Goal: Task Accomplishment & Management: Complete application form

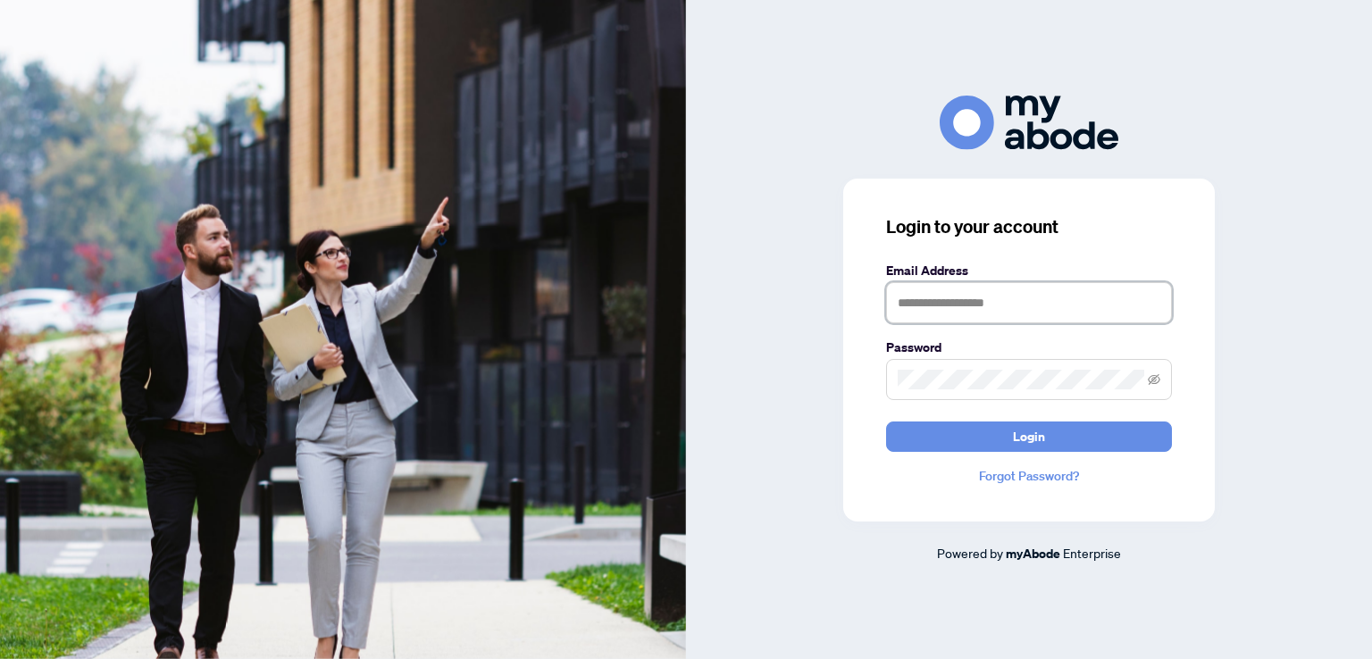
click at [934, 299] on input "text" at bounding box center [1029, 302] width 286 height 41
type input "**********"
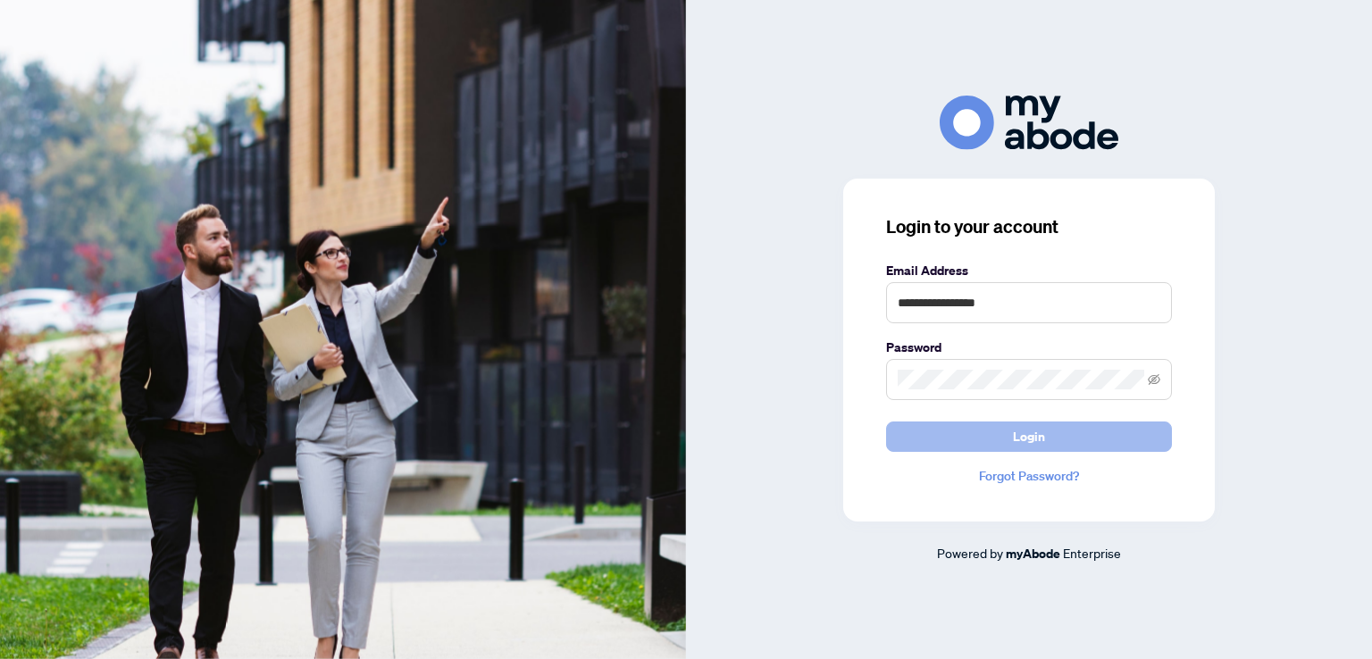
click at [953, 437] on button "Login" at bounding box center [1029, 437] width 286 height 30
click at [1158, 374] on icon "eye-invisible" at bounding box center [1154, 379] width 13 height 13
click at [1154, 378] on span at bounding box center [1029, 379] width 286 height 41
click at [1154, 378] on icon "eye" at bounding box center [1155, 379] width 13 height 9
click at [1033, 439] on span "Login" at bounding box center [1029, 437] width 32 height 29
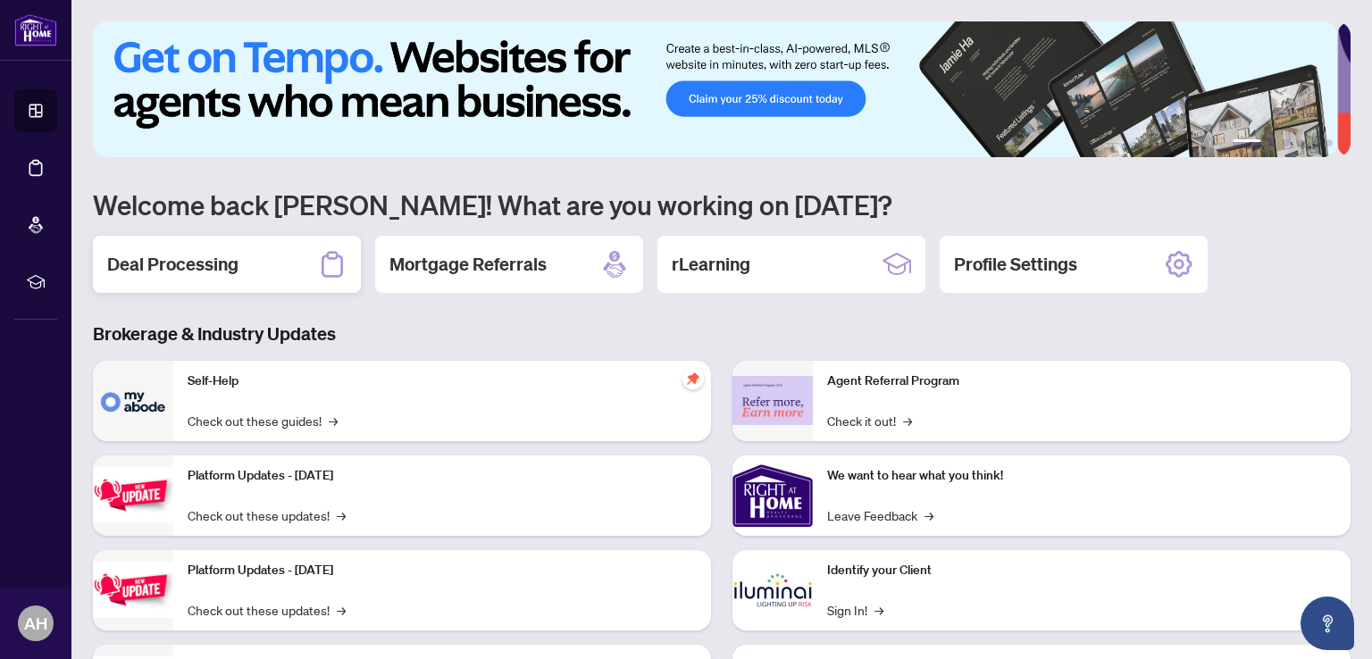
click at [174, 254] on h2 "Deal Processing" at bounding box center [172, 264] width 131 height 25
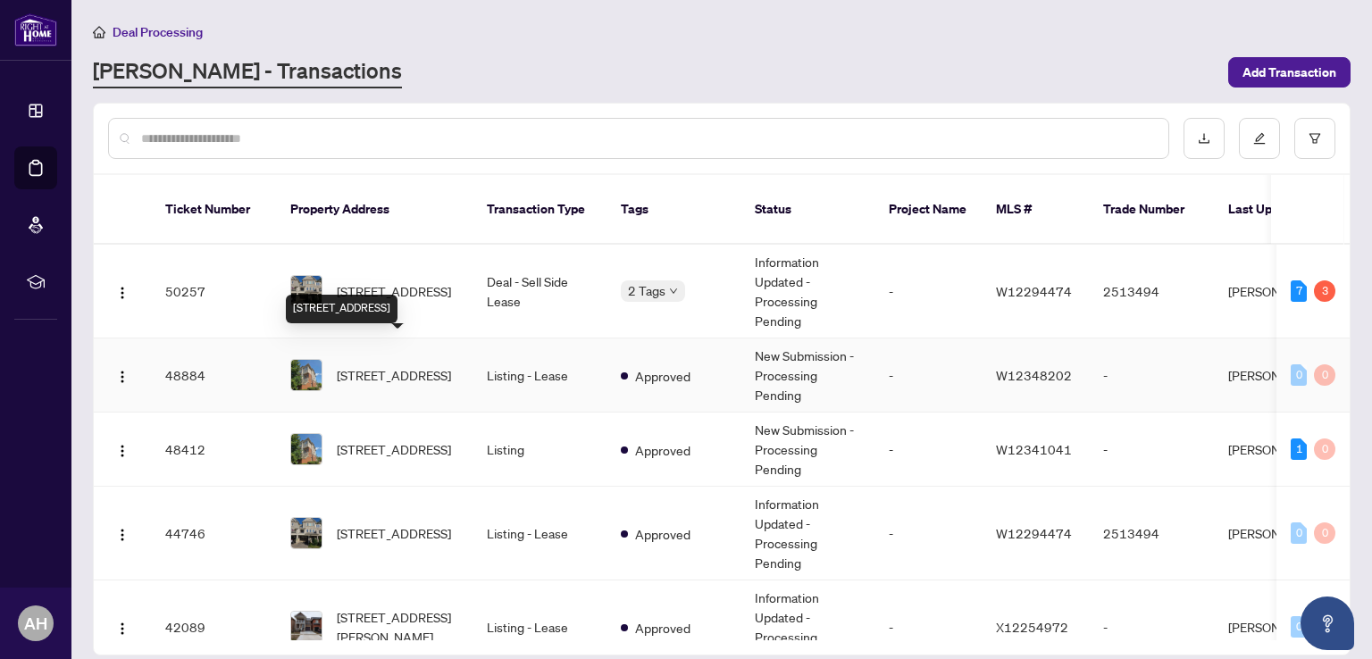
click at [386, 365] on span "[STREET_ADDRESS]" at bounding box center [394, 375] width 114 height 20
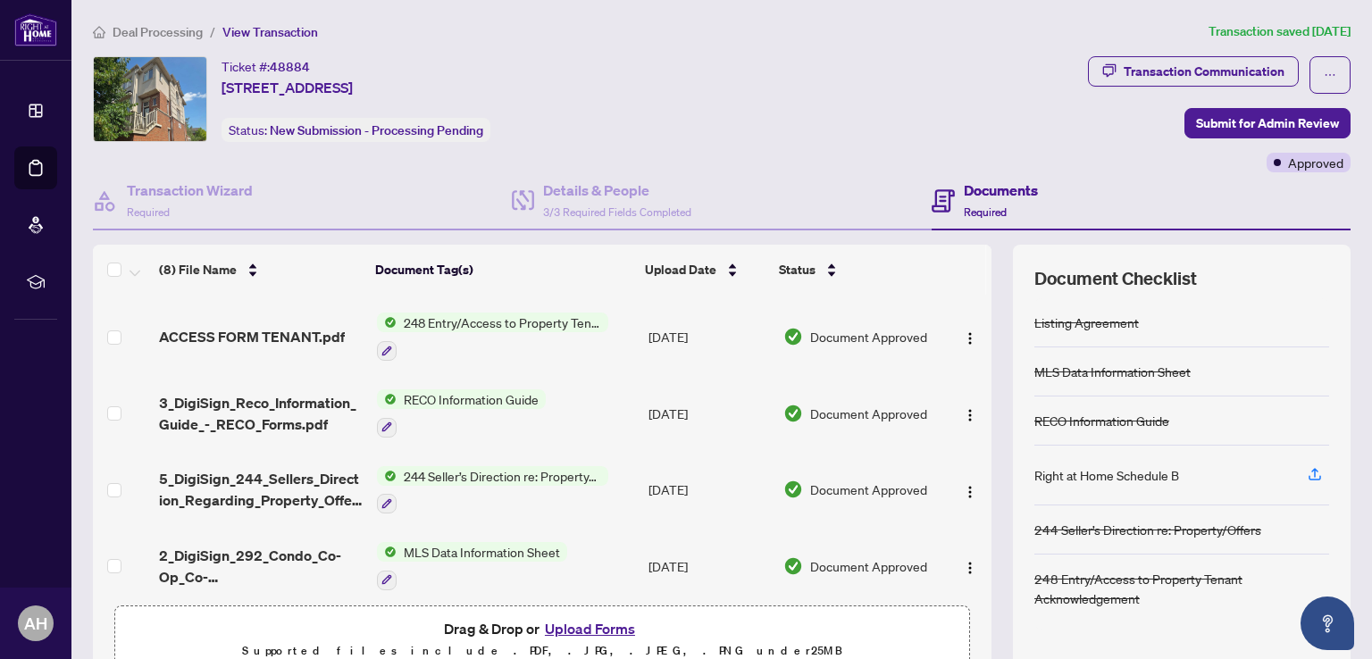
scroll to position [254, 0]
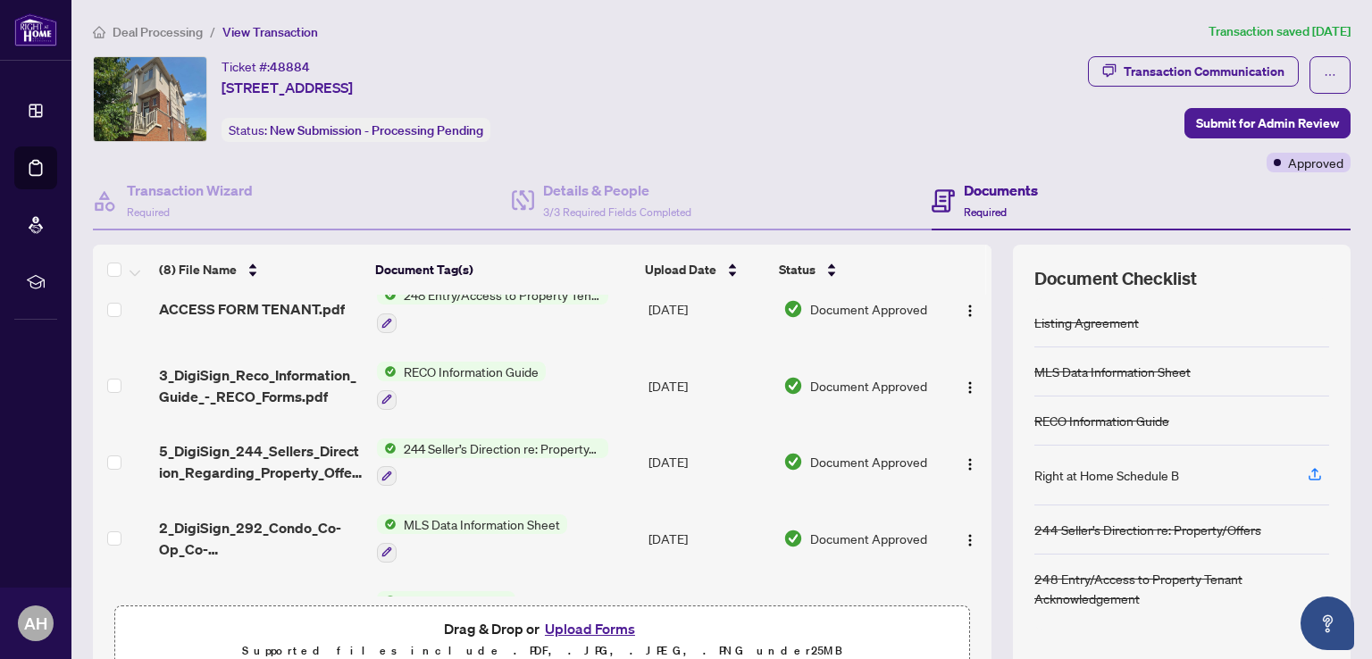
click at [586, 625] on button "Upload Forms" at bounding box center [590, 628] width 101 height 23
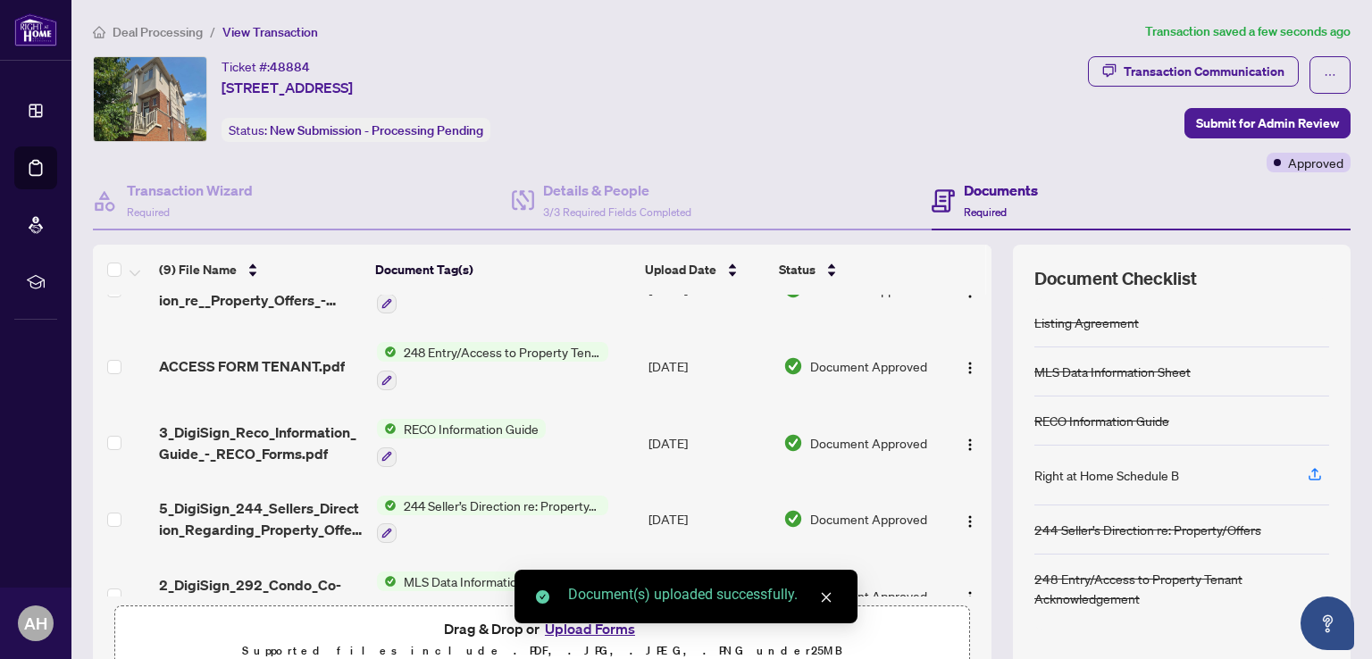
click at [574, 624] on div "Document(s) uploaded successfully." at bounding box center [686, 597] width 343 height 54
click at [576, 624] on div "Document(s) uploaded successfully." at bounding box center [686, 597] width 343 height 54
click at [566, 623] on div "Document(s) uploaded successfully." at bounding box center [686, 597] width 343 height 54
click at [834, 594] on link "Close" at bounding box center [827, 598] width 20 height 20
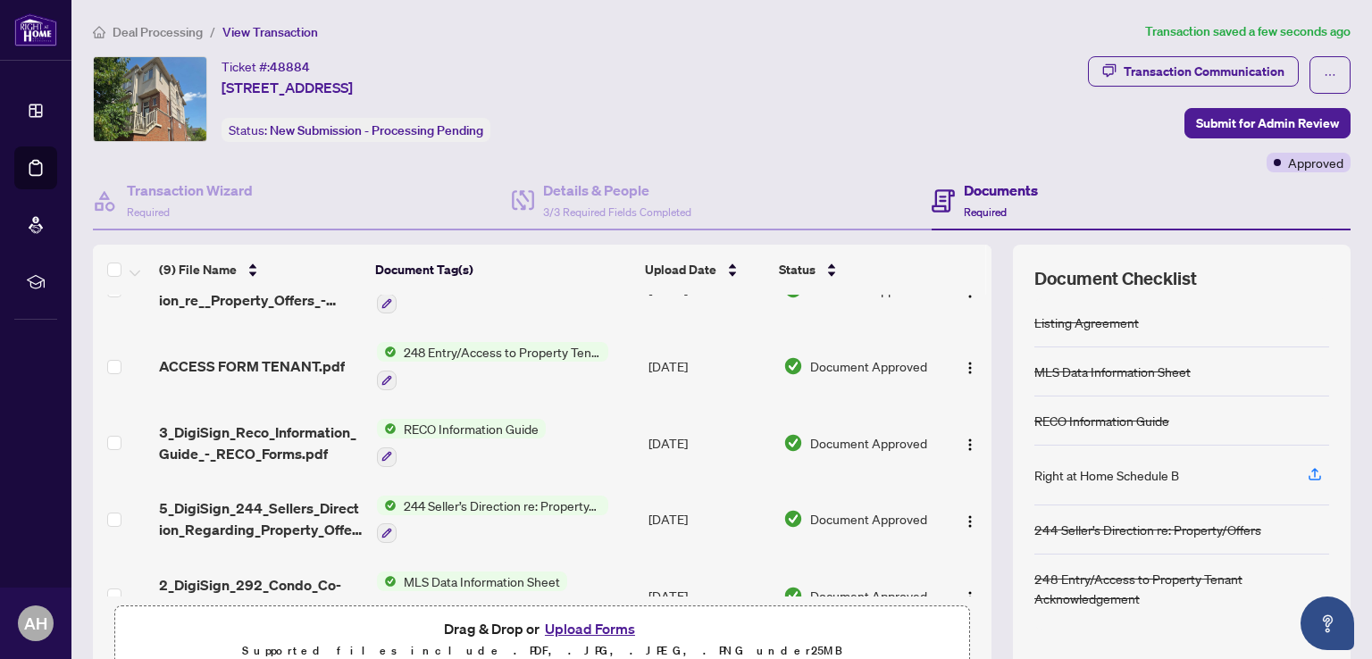
click at [597, 622] on button "Upload Forms" at bounding box center [590, 628] width 101 height 23
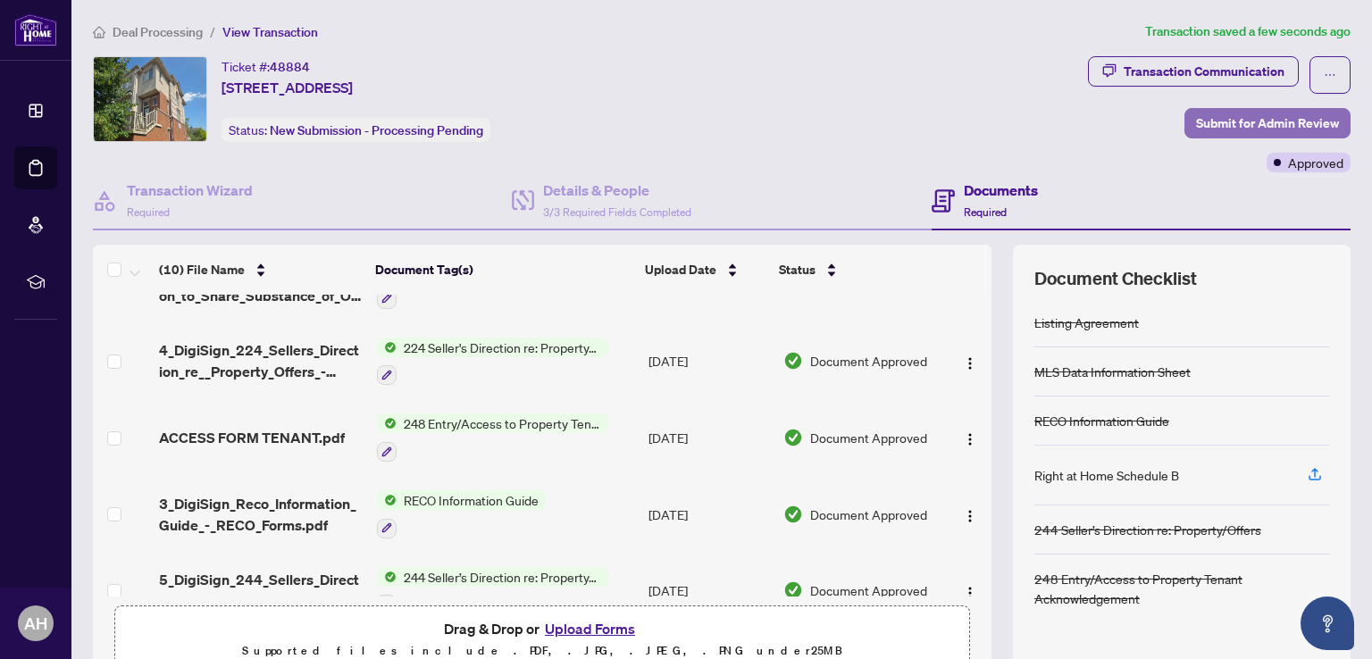
click at [1232, 122] on span "Submit for Admin Review" at bounding box center [1267, 123] width 143 height 29
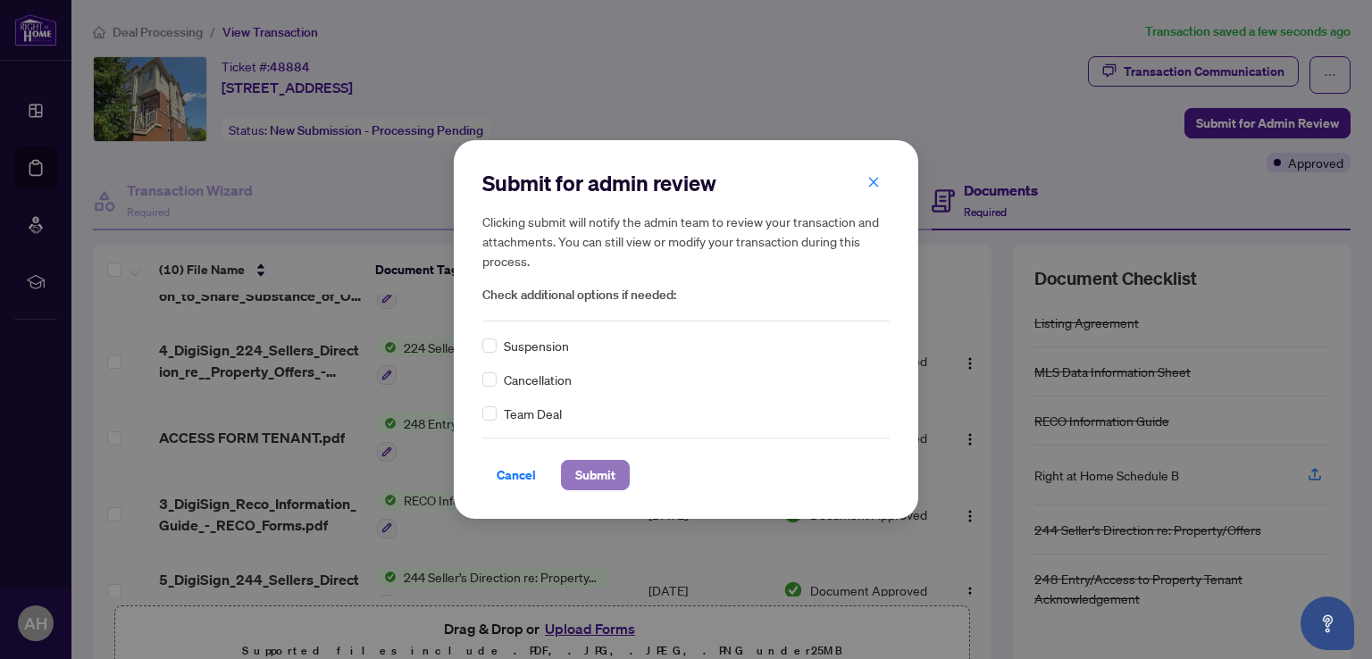
click at [606, 481] on span "Submit" at bounding box center [595, 475] width 40 height 29
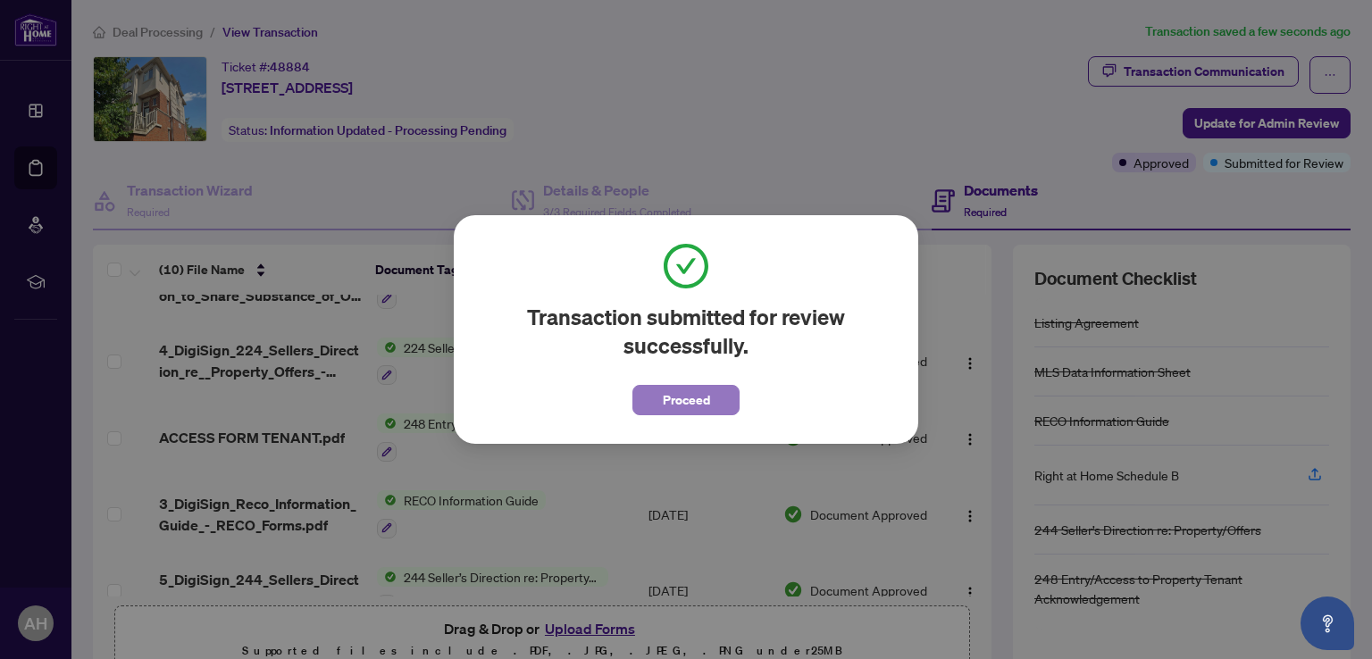
click at [680, 398] on span "Proceed" at bounding box center [686, 400] width 47 height 29
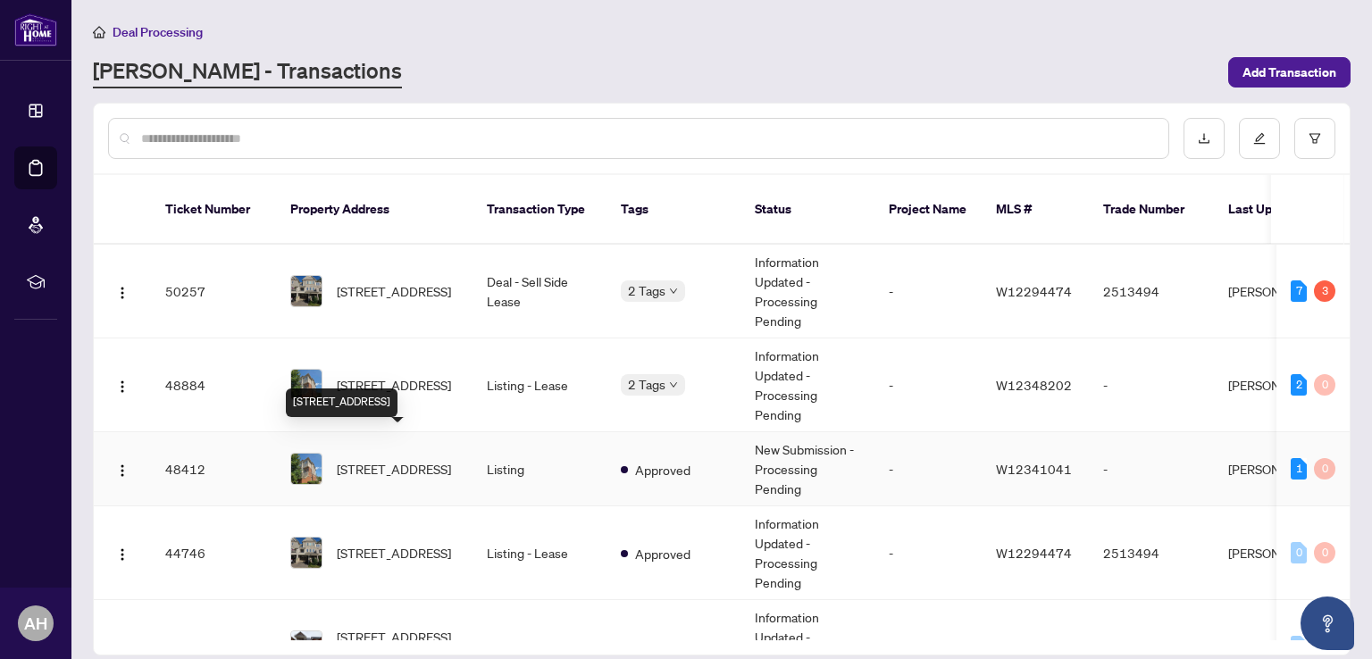
click at [413, 459] on span "[STREET_ADDRESS]" at bounding box center [394, 469] width 114 height 20
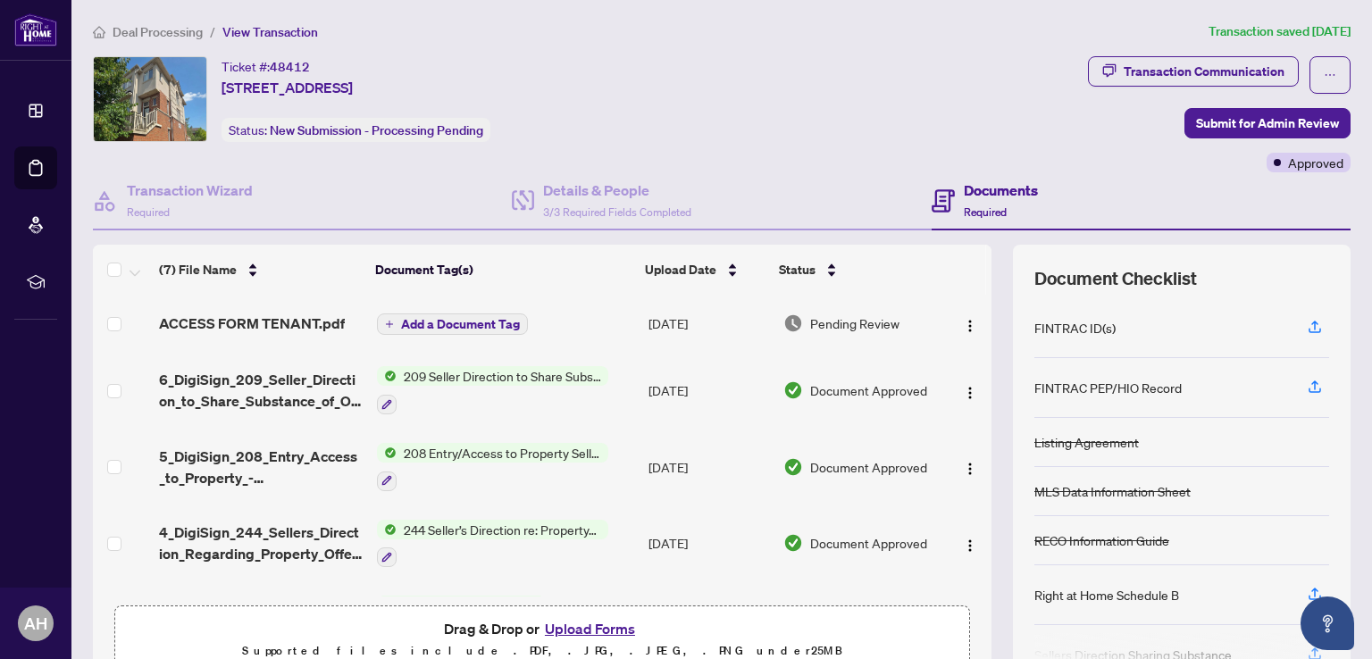
click at [590, 630] on button "Upload Forms" at bounding box center [590, 628] width 101 height 23
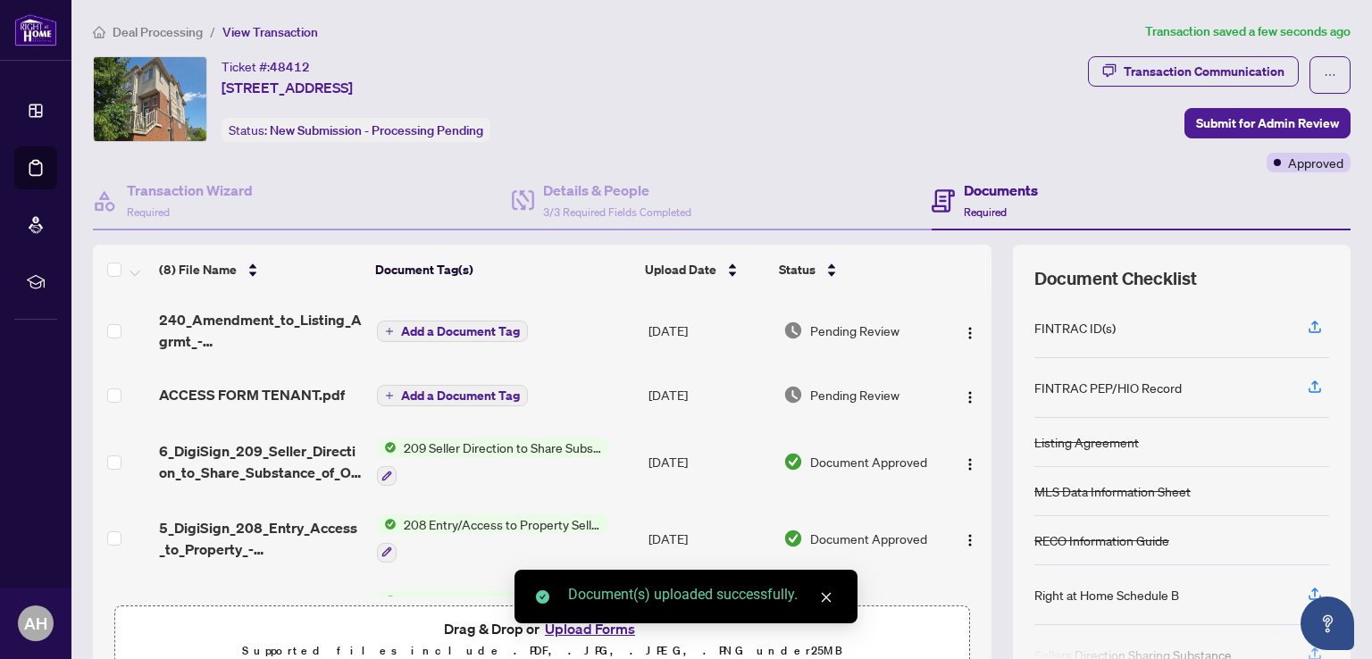
click at [580, 624] on div "Document(s) uploaded successfully." at bounding box center [686, 597] width 343 height 54
click at [825, 600] on icon "close" at bounding box center [826, 597] width 13 height 13
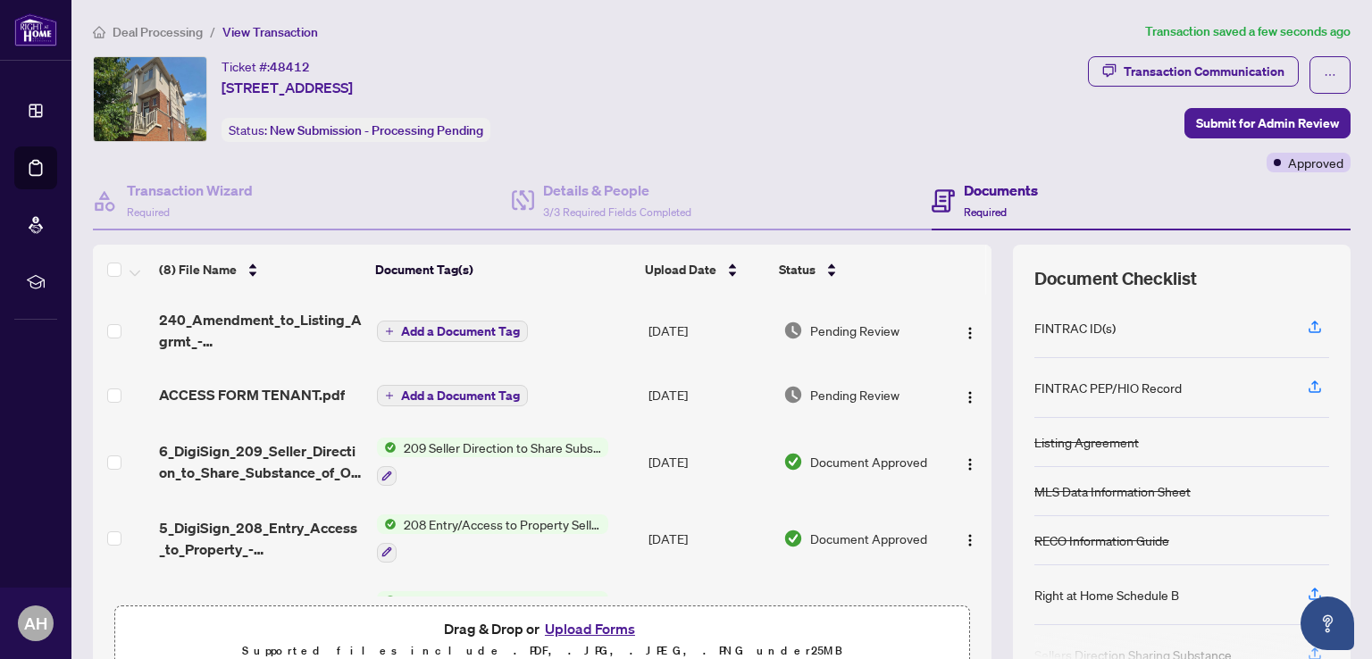
click at [591, 625] on button "Upload Forms" at bounding box center [590, 628] width 101 height 23
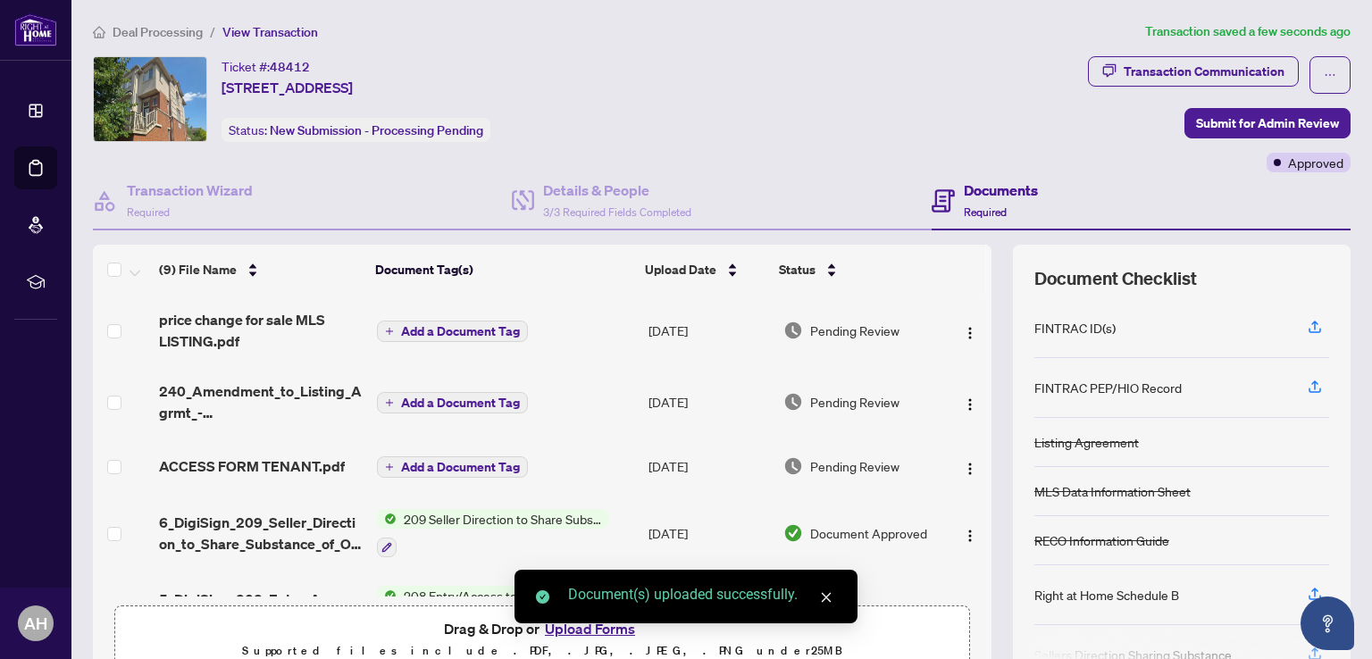
click at [829, 598] on icon "close" at bounding box center [826, 597] width 13 height 13
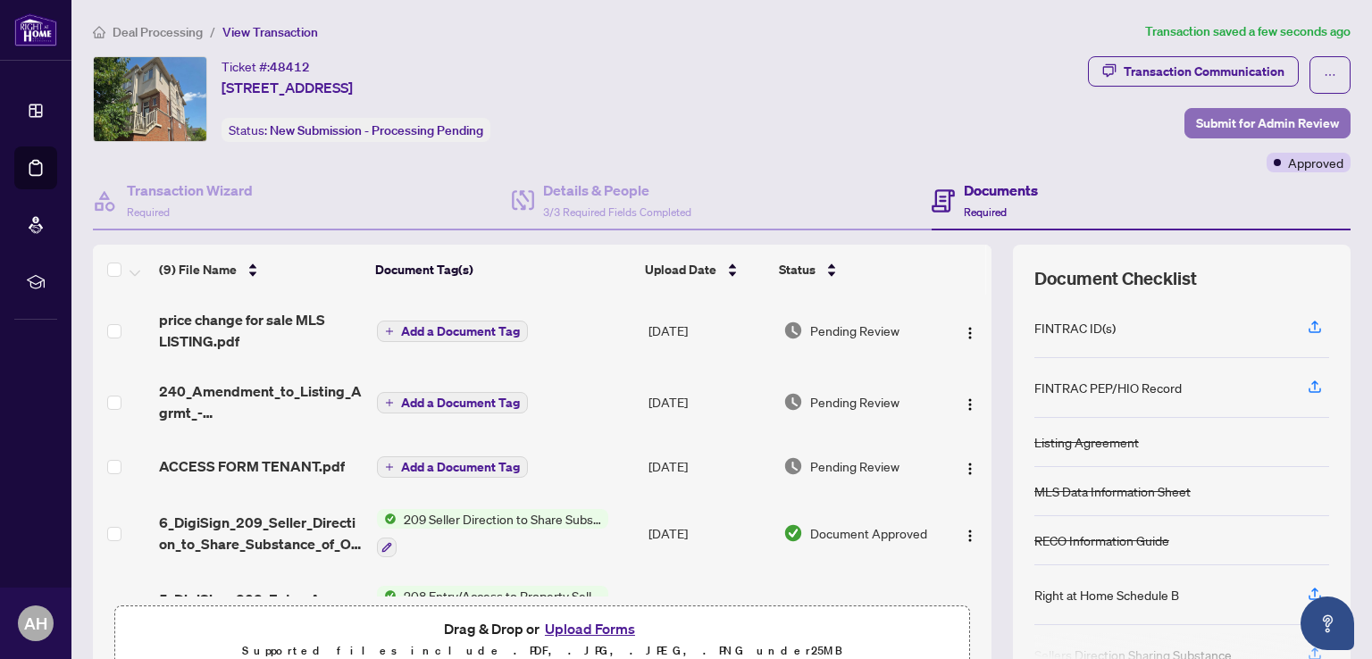
click at [1231, 123] on span "Submit for Admin Review" at bounding box center [1267, 123] width 143 height 29
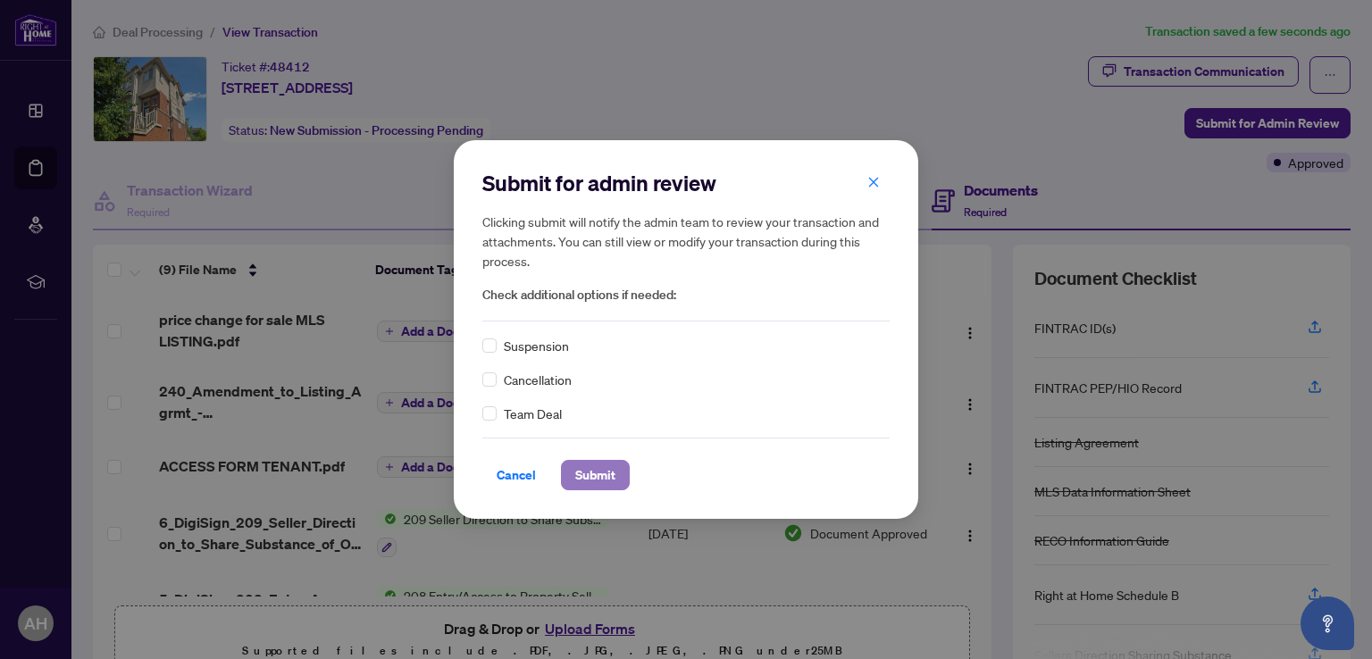
click at [585, 477] on span "Submit" at bounding box center [595, 475] width 40 height 29
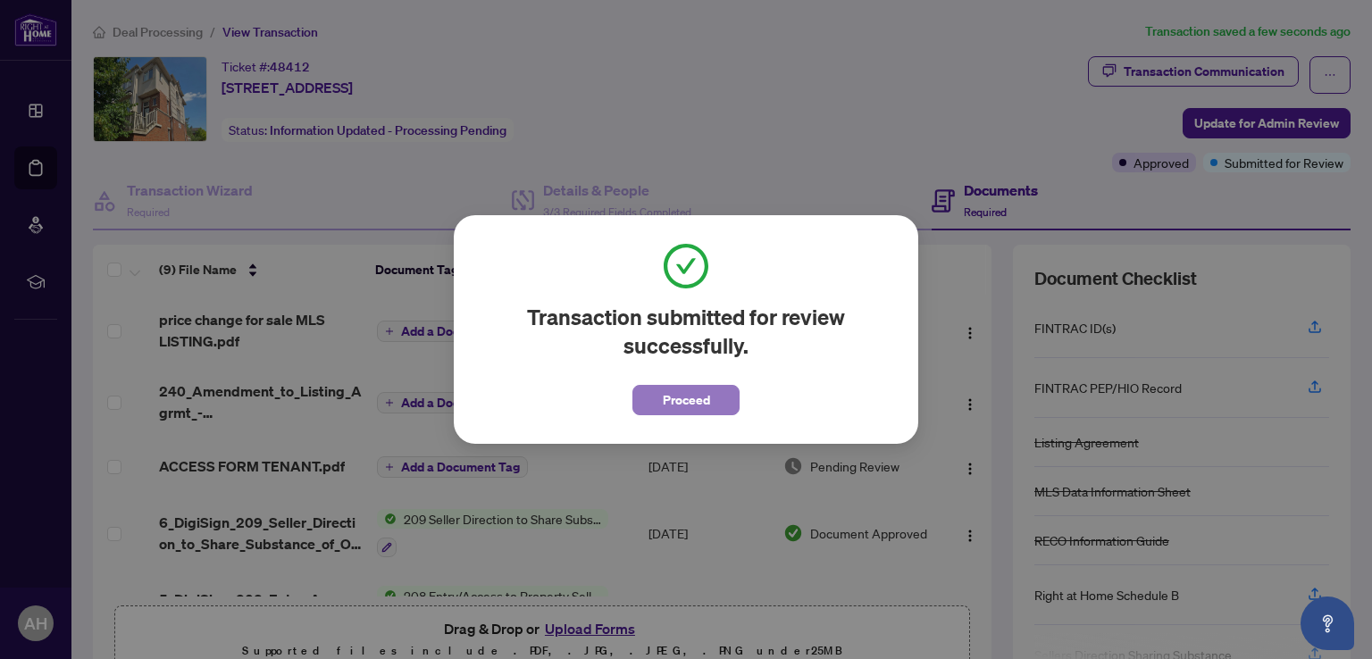
click at [682, 395] on span "Proceed" at bounding box center [686, 400] width 47 height 29
